Goal: Information Seeking & Learning: Learn about a topic

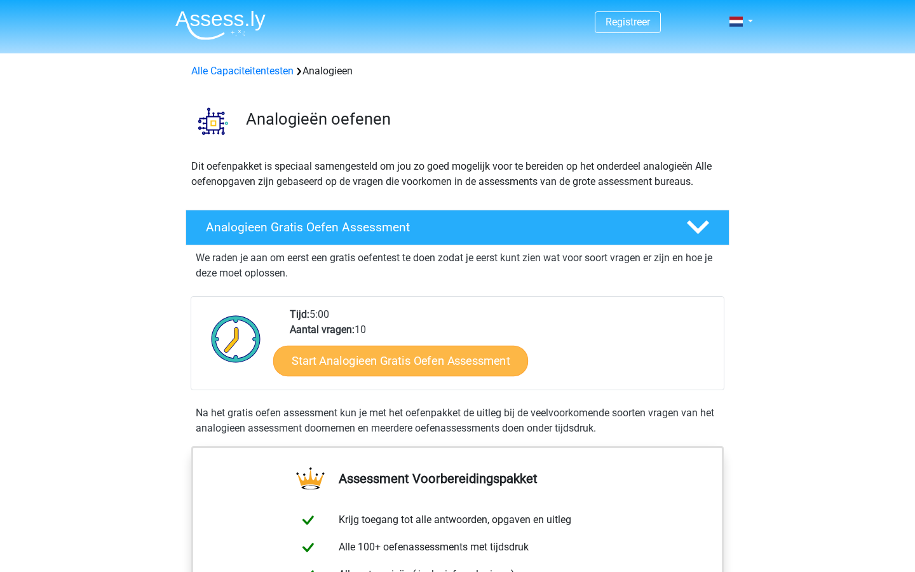
click at [400, 363] on link "Start Analogieen Gratis Oefen Assessment" at bounding box center [400, 360] width 255 height 31
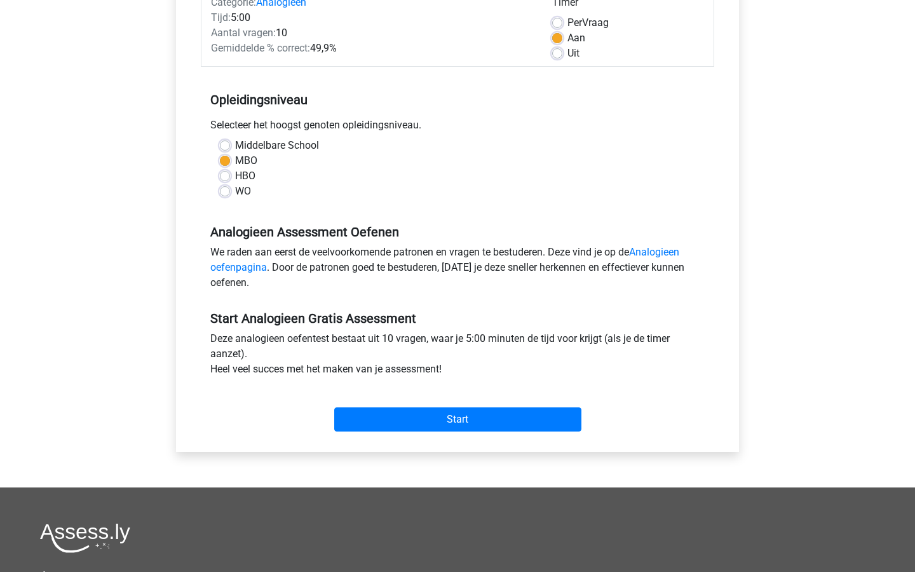
scroll to position [182, 0]
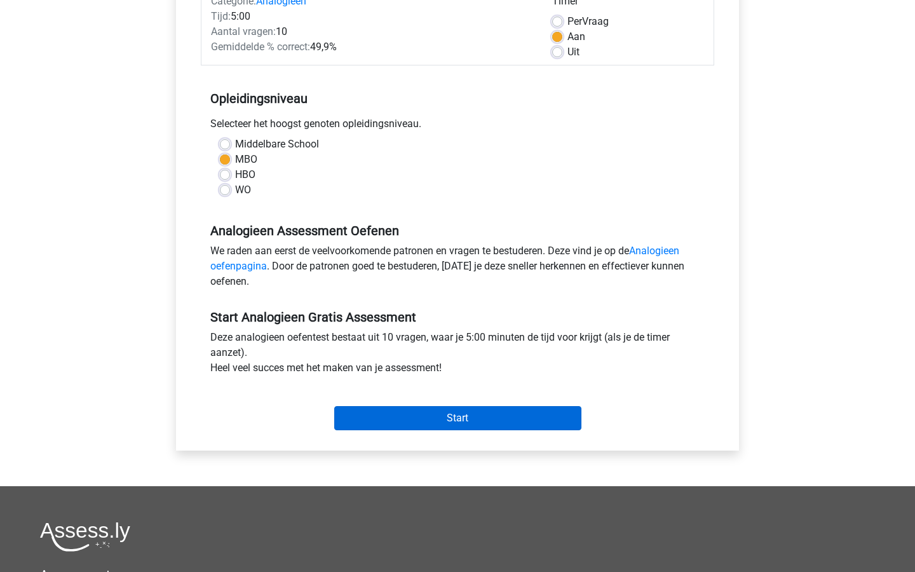
click at [426, 423] on input "Start" at bounding box center [457, 418] width 247 height 24
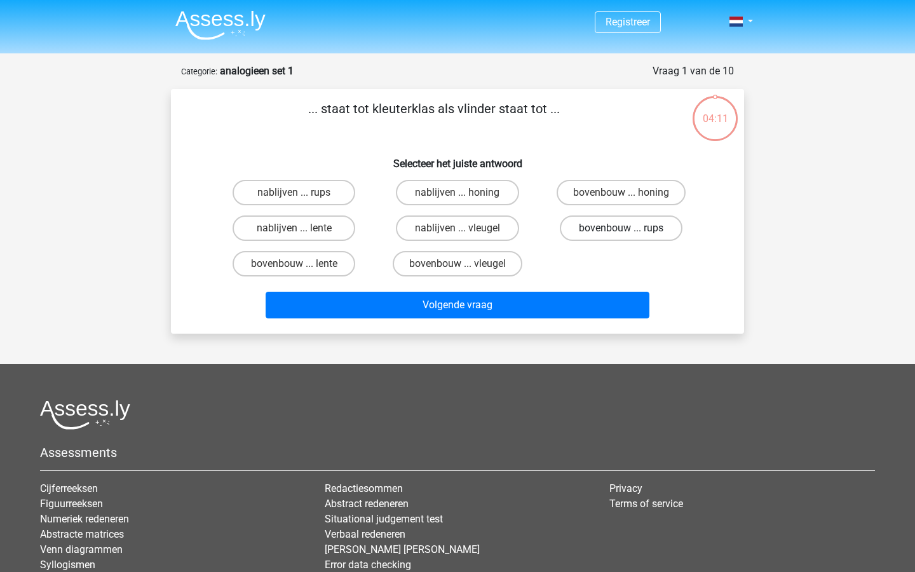
click at [581, 229] on label "bovenbouw ... rups" at bounding box center [621, 227] width 123 height 25
click at [621, 229] on input "bovenbouw ... rups" at bounding box center [625, 232] width 8 height 8
radio input "true"
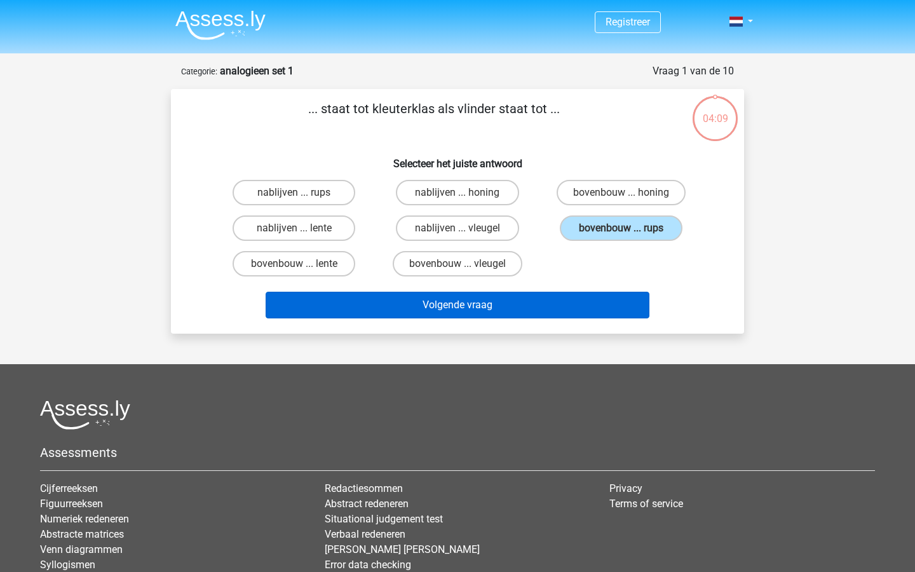
click at [529, 311] on button "Volgende vraag" at bounding box center [458, 305] width 385 height 27
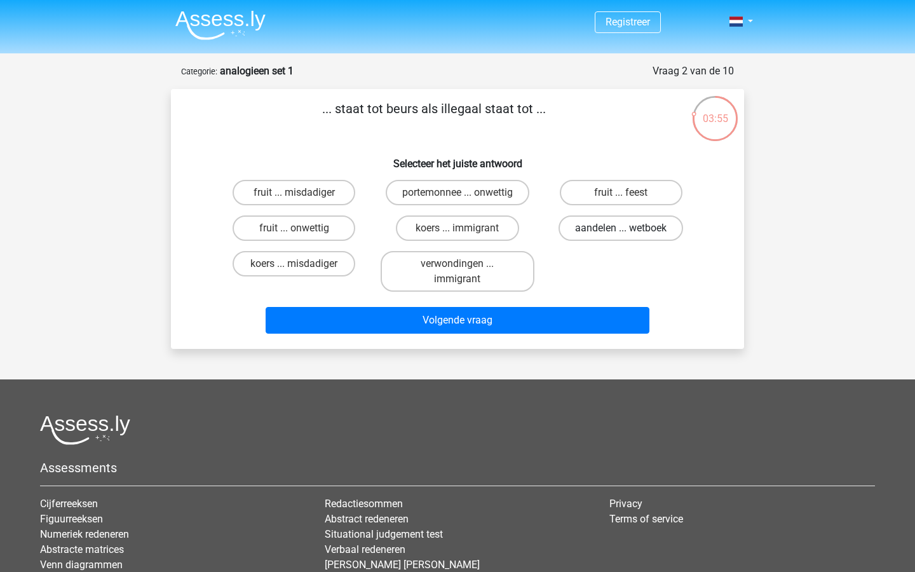
click at [619, 231] on label "aandelen ... wetboek" at bounding box center [621, 227] width 125 height 25
click at [621, 231] on input "aandelen ... wetboek" at bounding box center [625, 232] width 8 height 8
radio input "true"
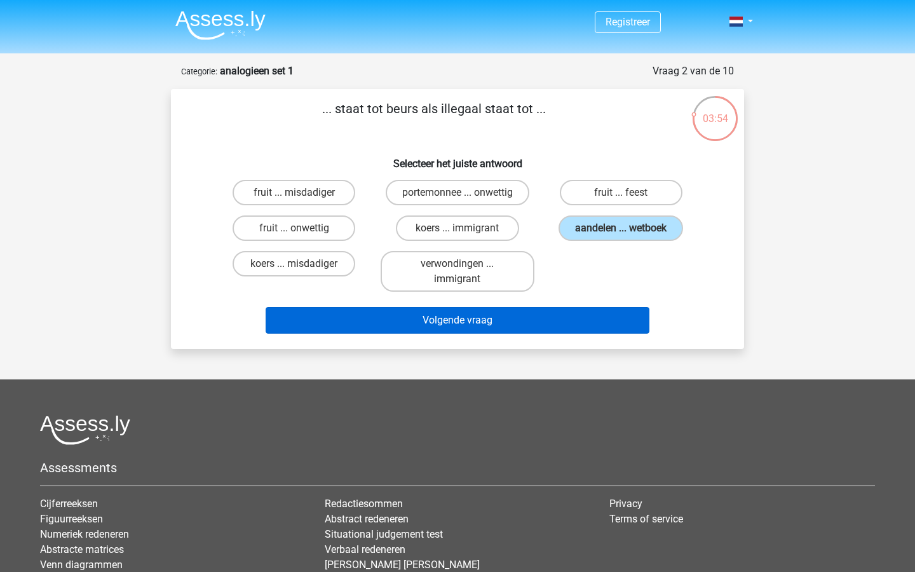
click at [580, 322] on button "Volgende vraag" at bounding box center [458, 320] width 385 height 27
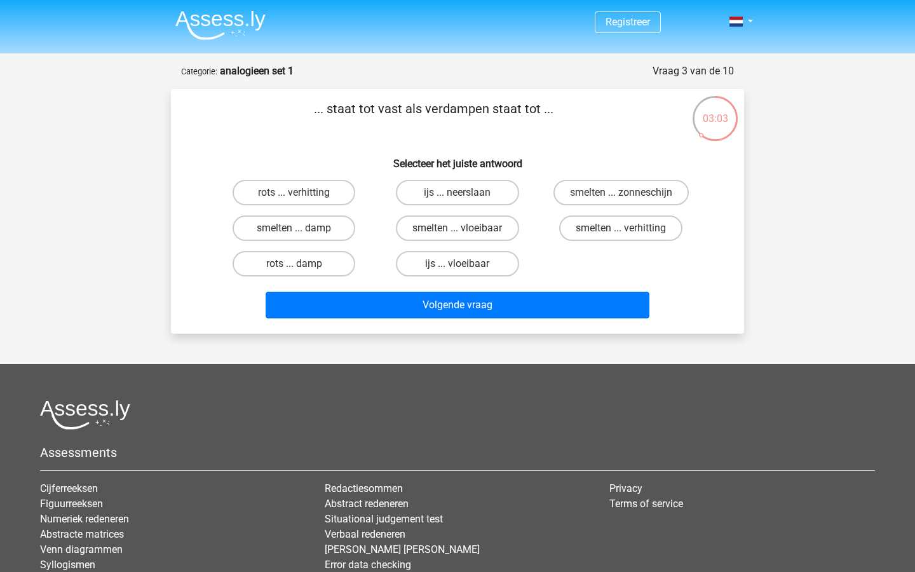
click at [625, 230] on input "smelten ... verhitting" at bounding box center [625, 232] width 8 height 8
radio input "true"
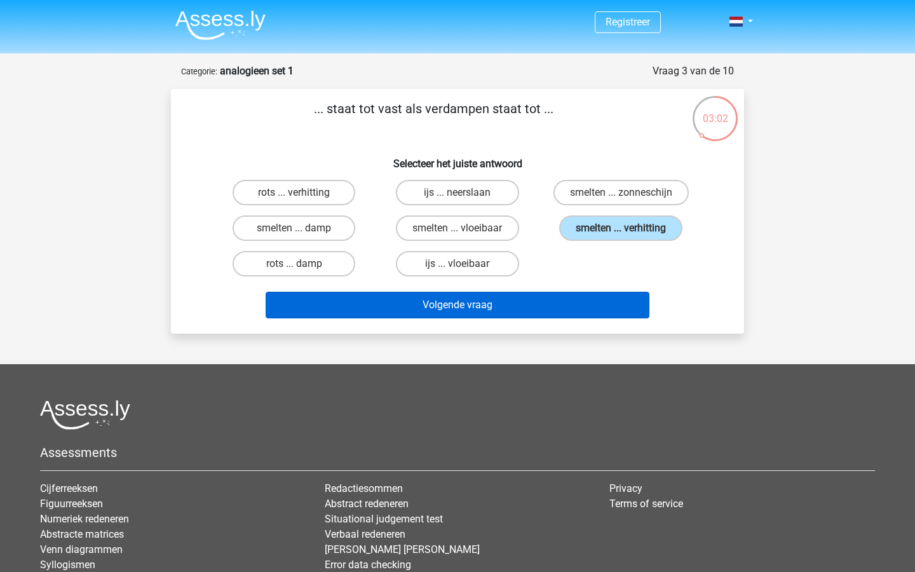
click at [551, 315] on button "Volgende vraag" at bounding box center [458, 305] width 385 height 27
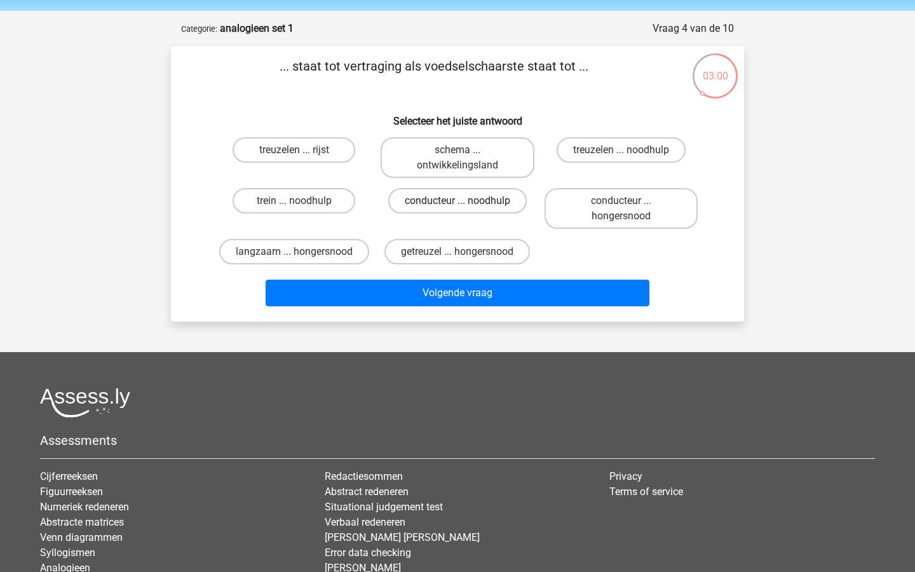
scroll to position [37, 0]
